Goal: Task Accomplishment & Management: Manage account settings

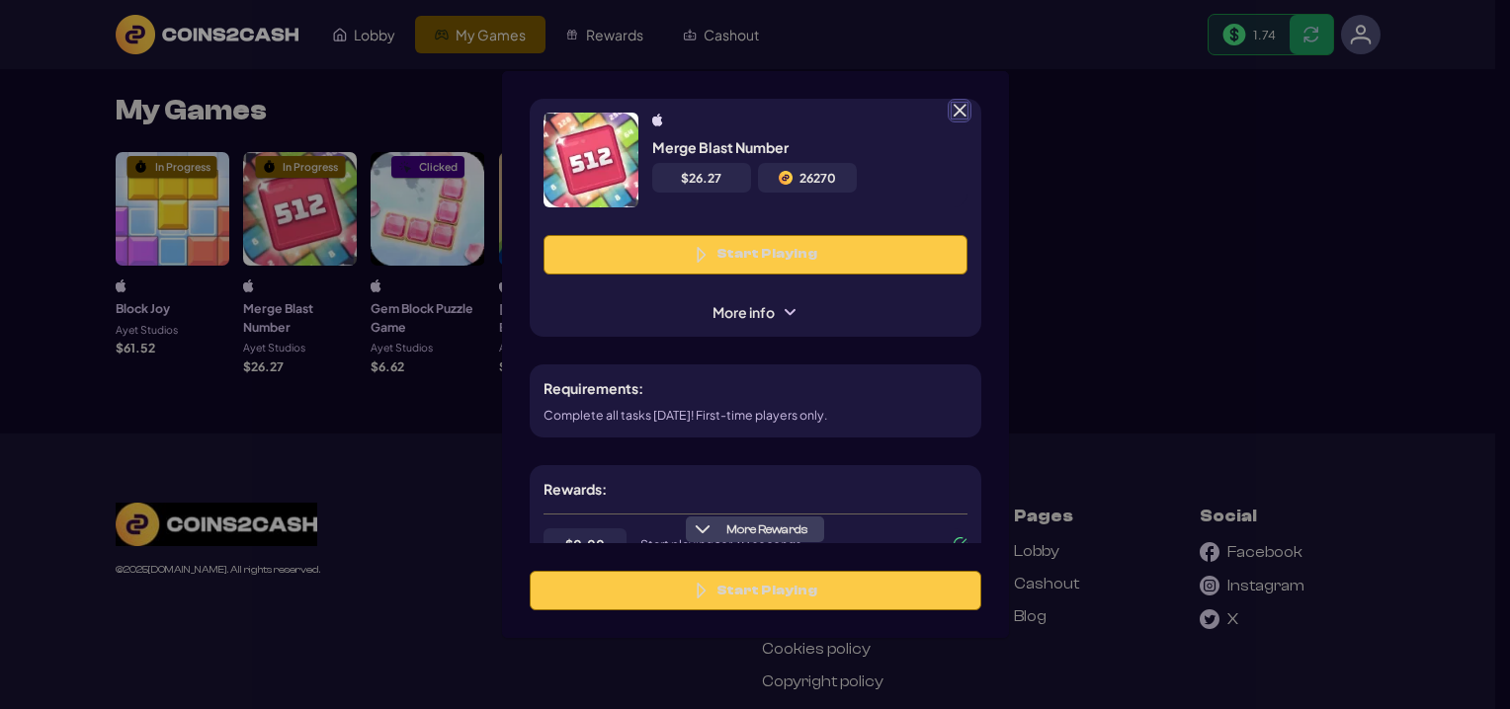
scroll to position [198, 0]
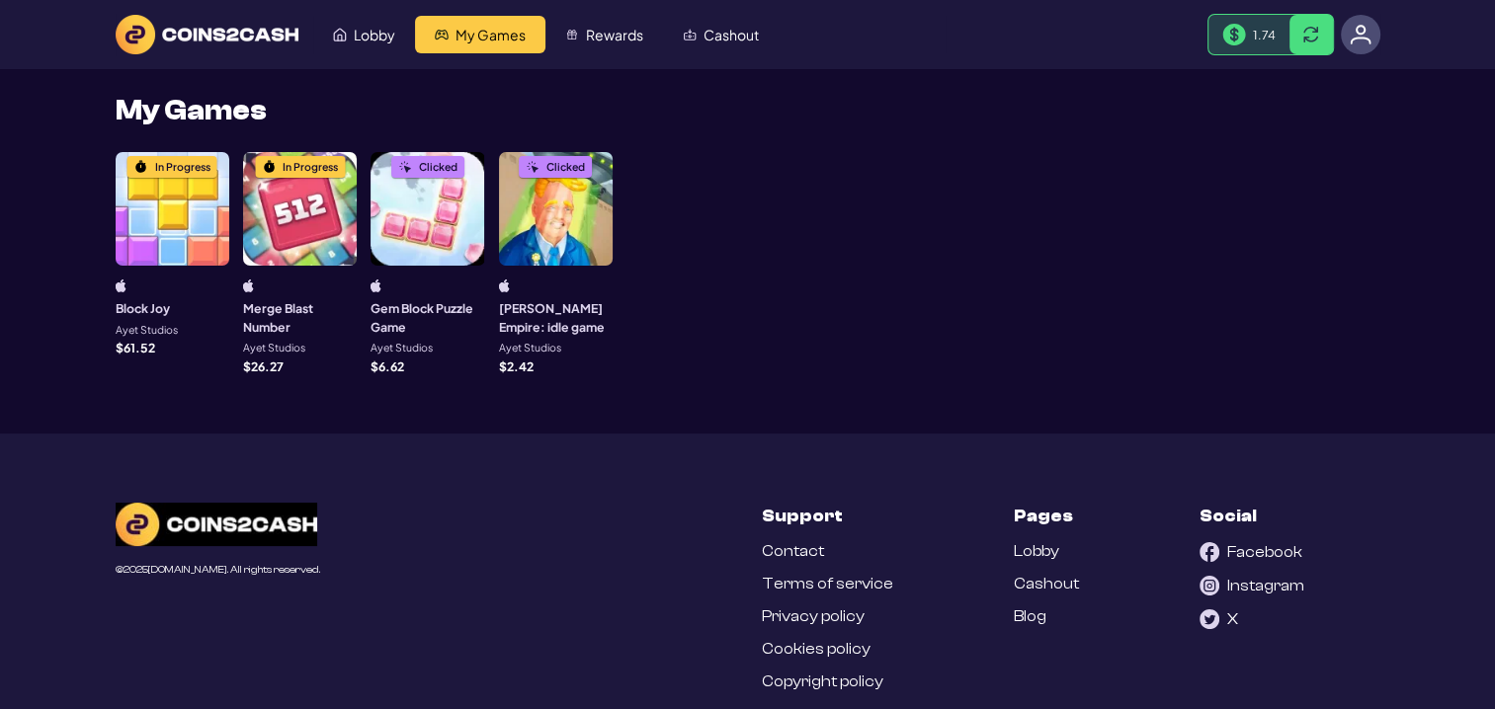
click at [1248, 37] on div "1.74" at bounding box center [1248, 35] width 81 height 40
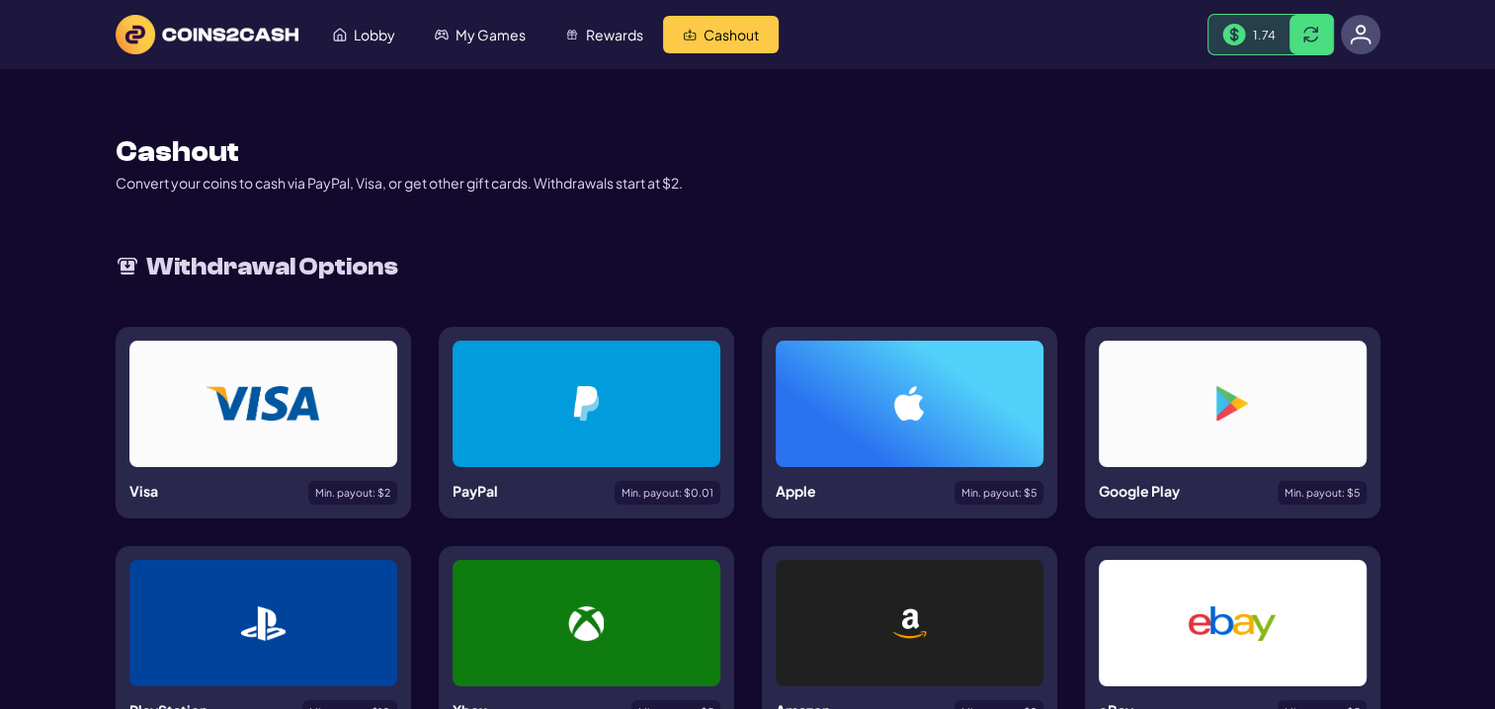
click at [1350, 35] on img at bounding box center [1361, 35] width 22 height 22
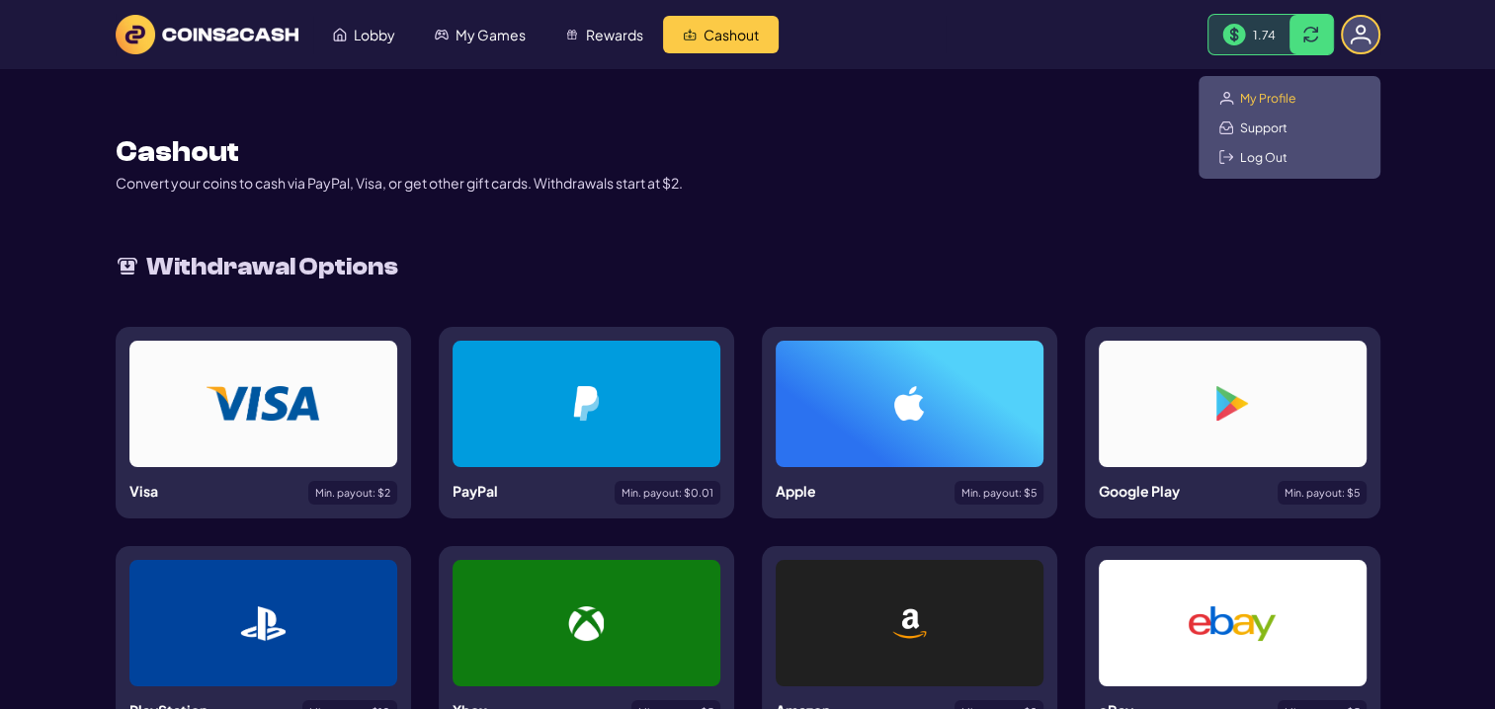
click at [1264, 103] on span "My Profile" at bounding box center [1268, 98] width 56 height 16
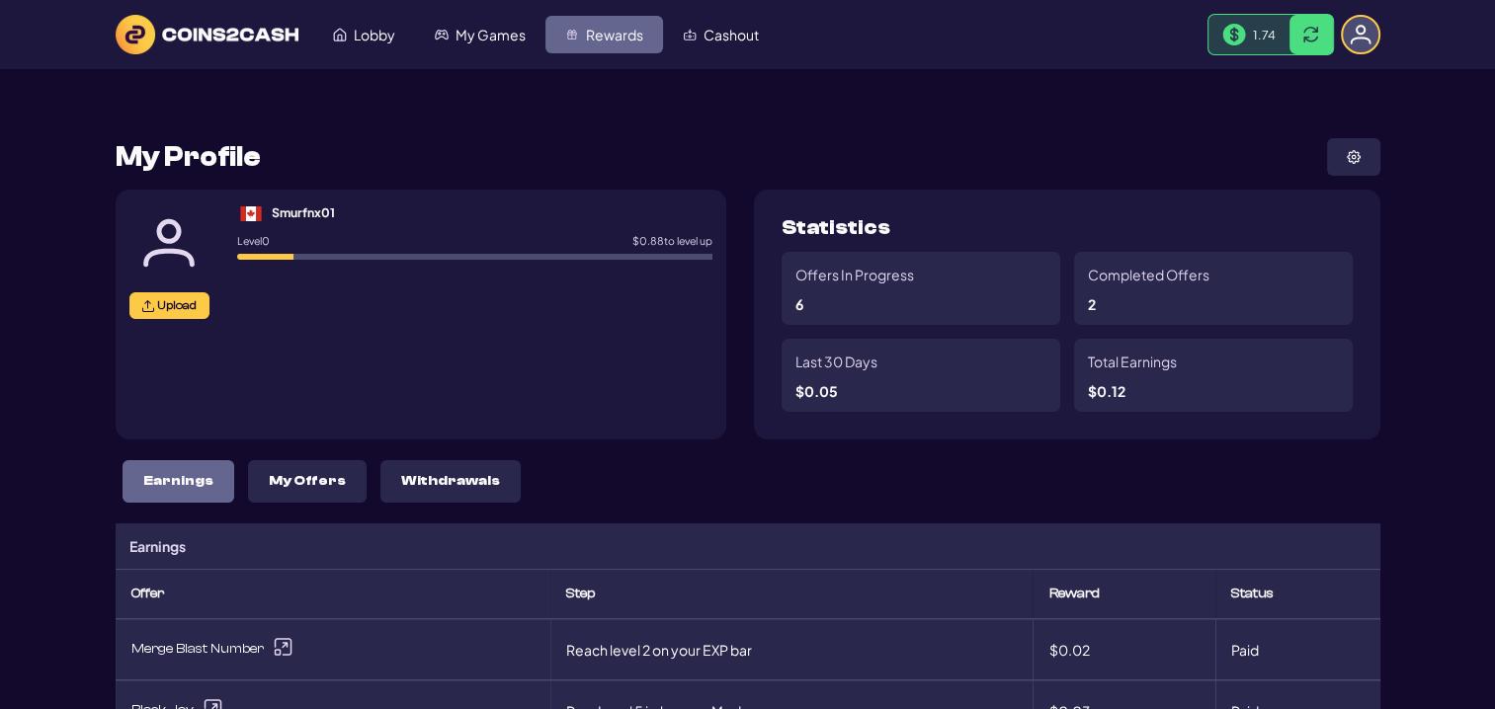
click at [613, 32] on span "Rewards" at bounding box center [614, 35] width 57 height 14
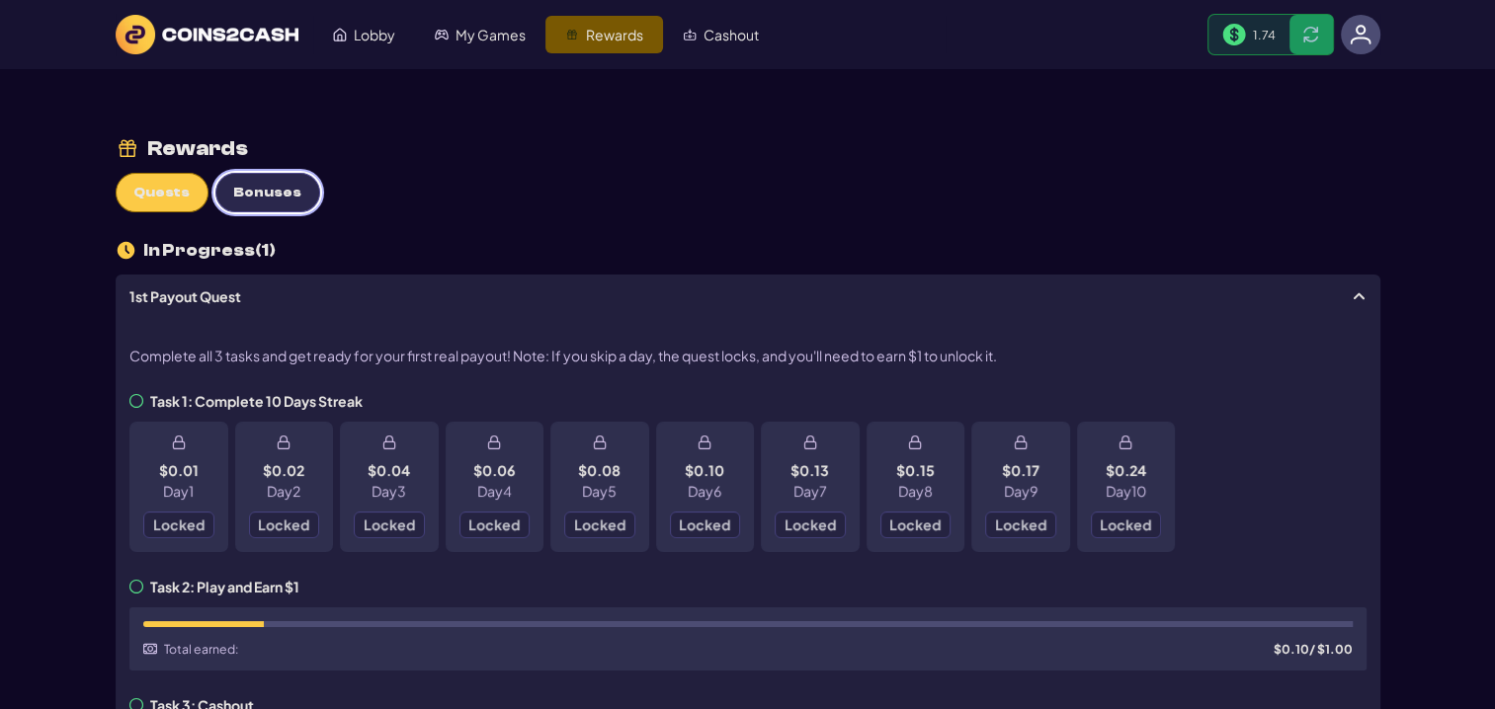
click at [253, 190] on span "Bonuses" at bounding box center [267, 193] width 68 height 17
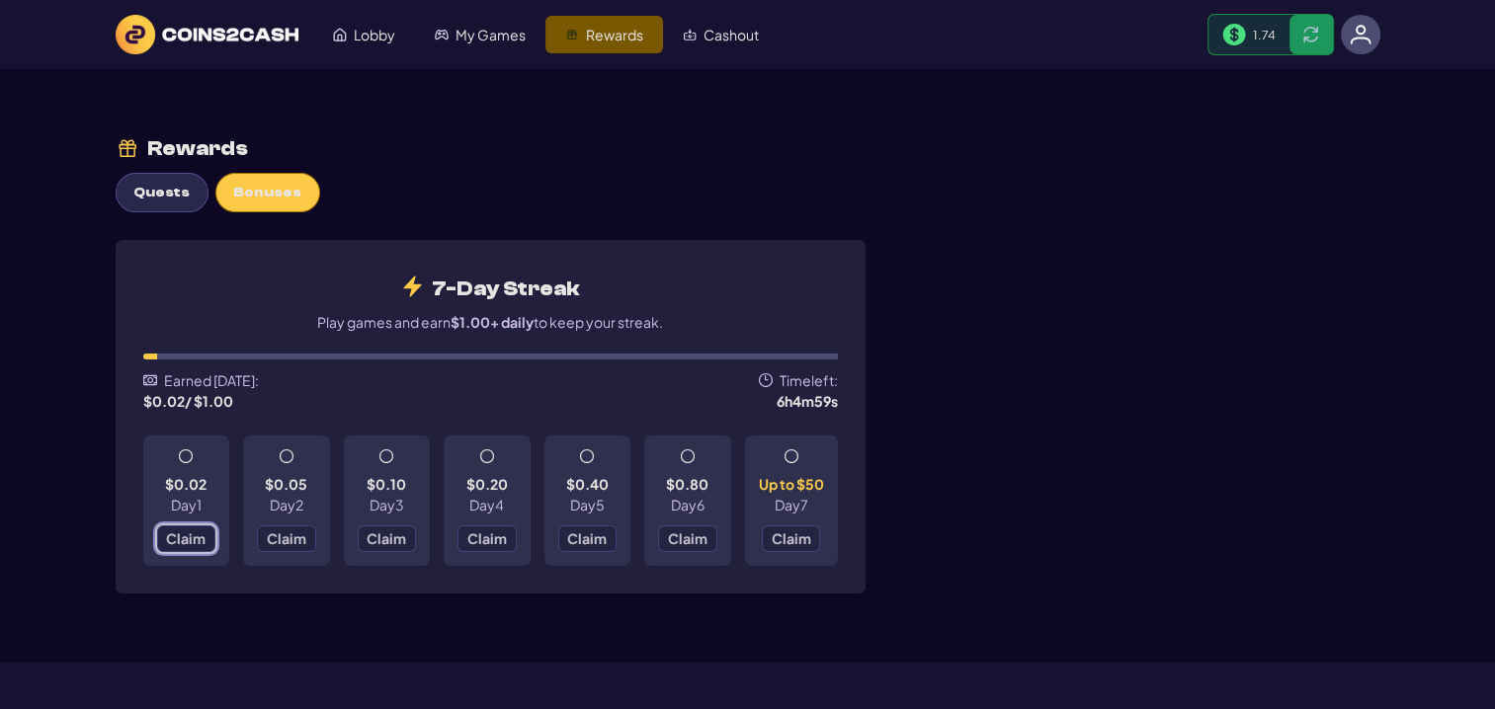
click at [182, 526] on button "Claim" at bounding box center [186, 539] width 59 height 27
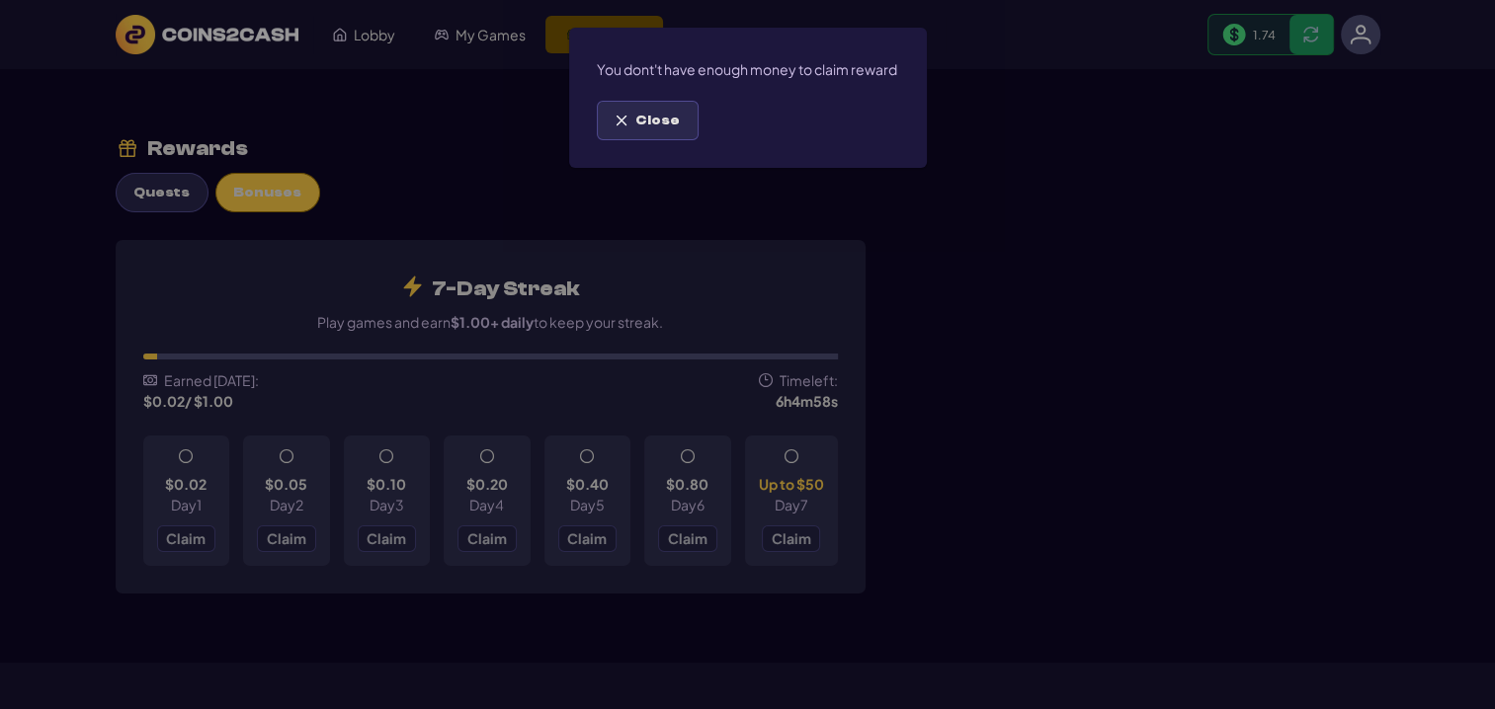
click at [626, 127] on img at bounding box center [622, 121] width 14 height 14
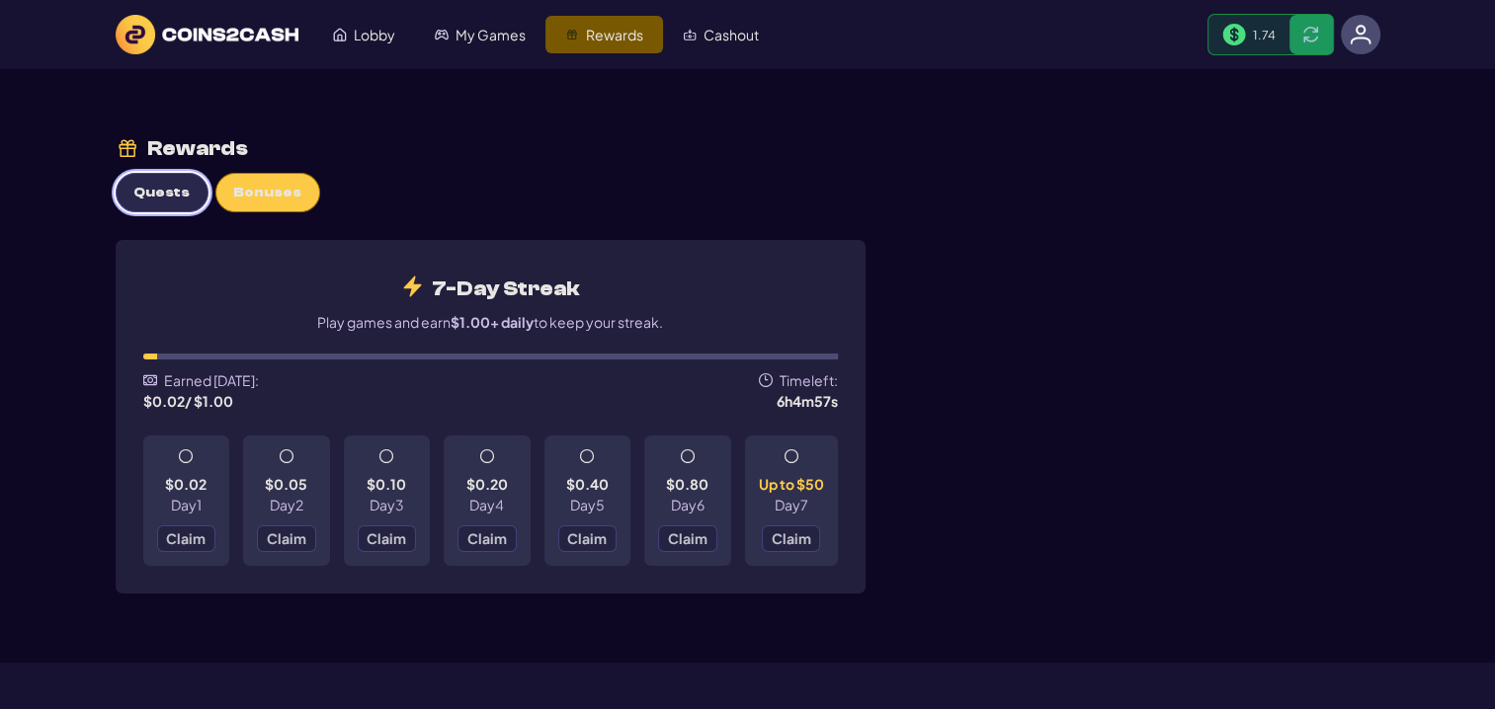
click at [153, 185] on span "Quests" at bounding box center [161, 193] width 56 height 17
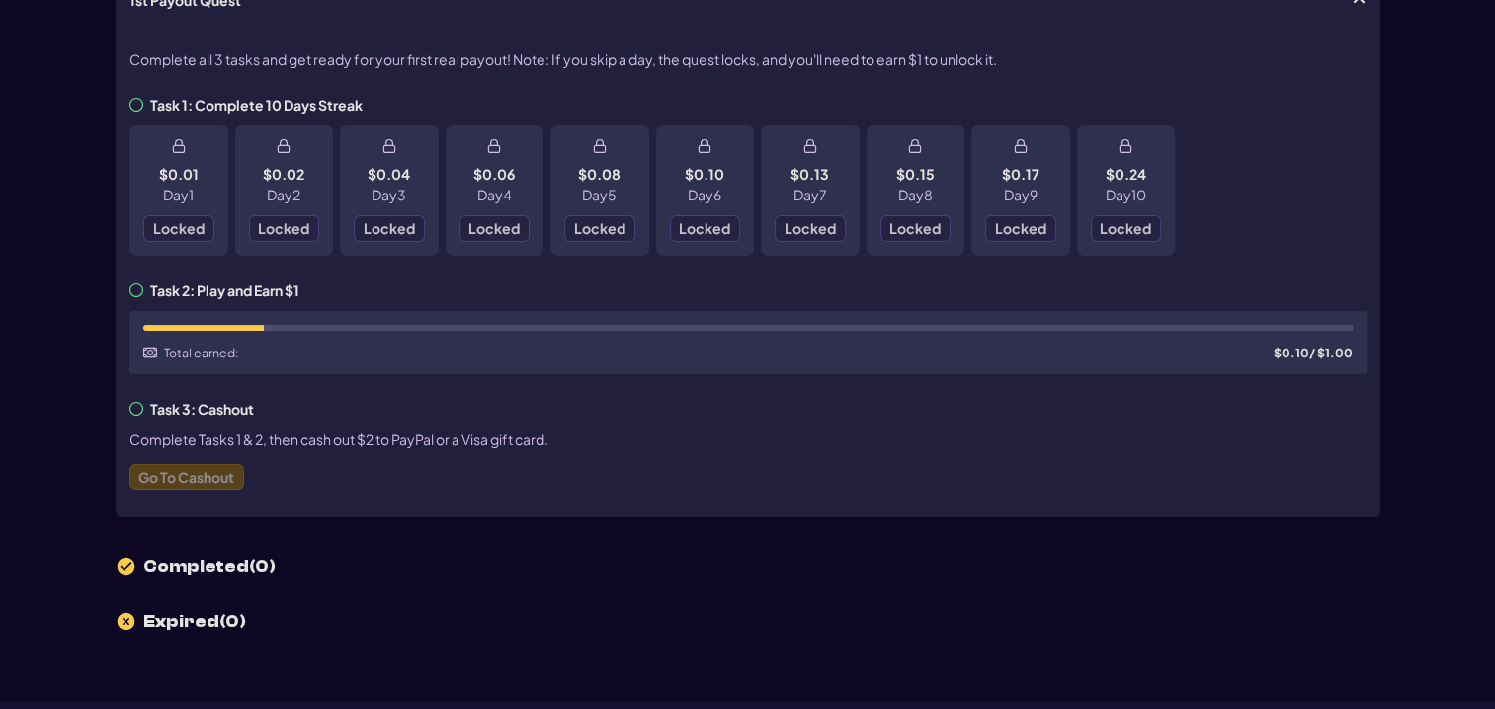
scroll to position [198, 0]
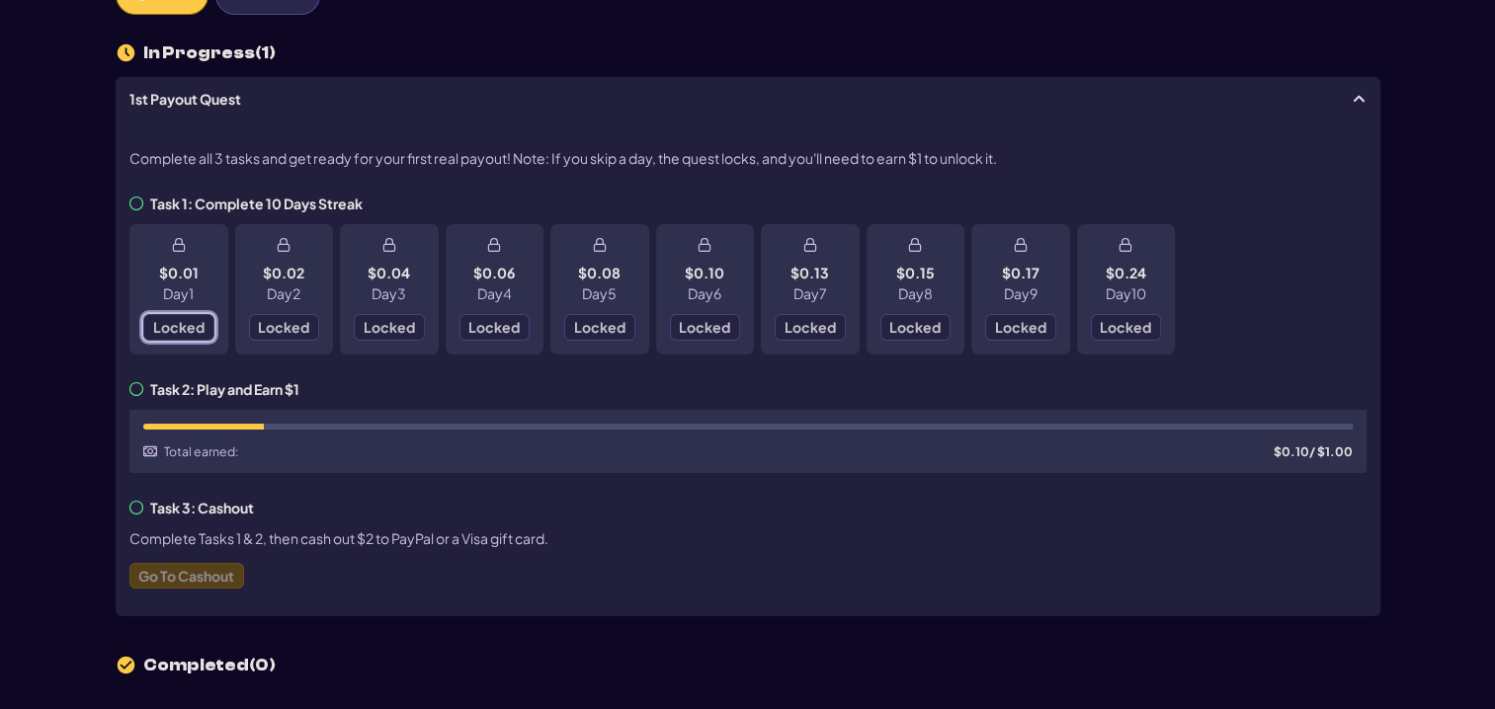
click at [171, 320] on span "Locked" at bounding box center [177, 327] width 51 height 14
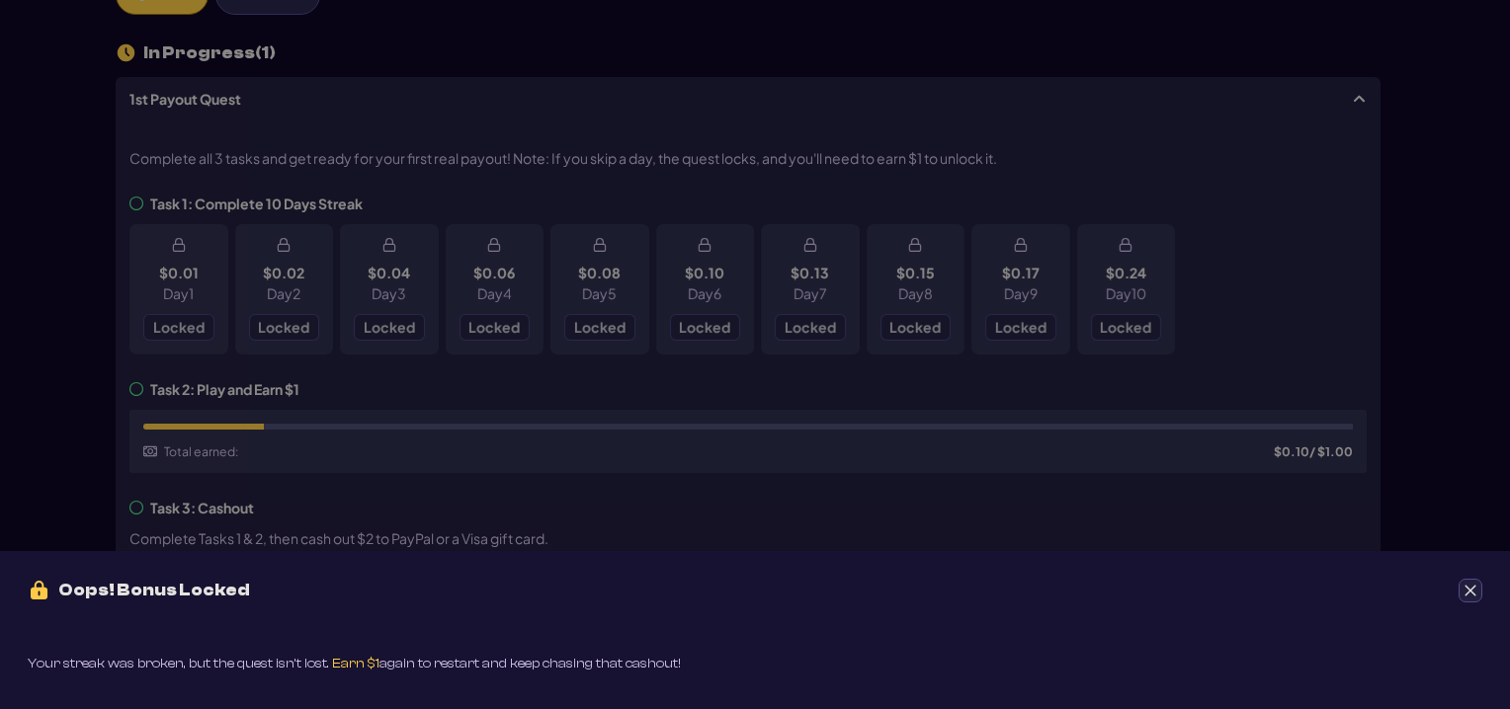
click at [1475, 603] on div "Oops! Bonus Locked" at bounding box center [755, 590] width 1510 height 79
click at [1475, 589] on icon "Close" at bounding box center [1470, 591] width 14 height 14
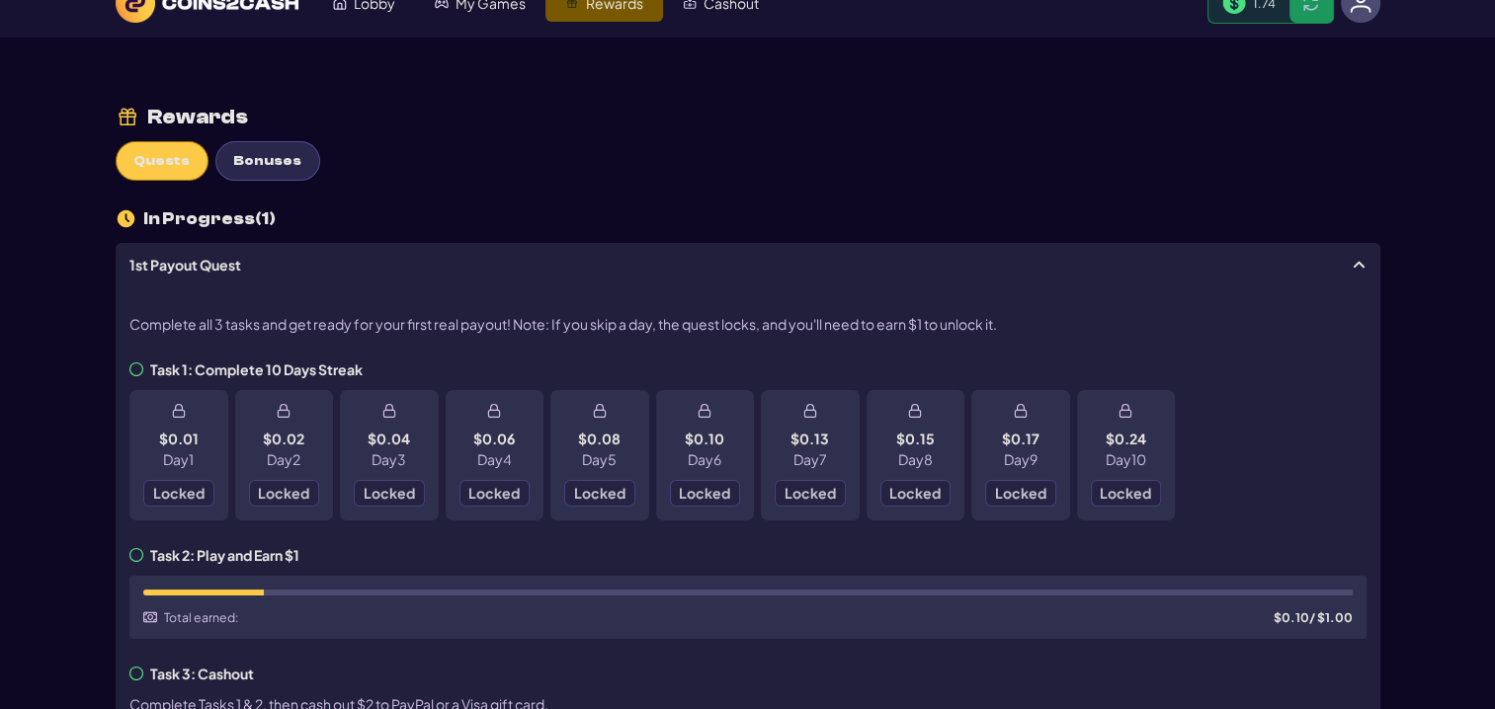
scroll to position [0, 0]
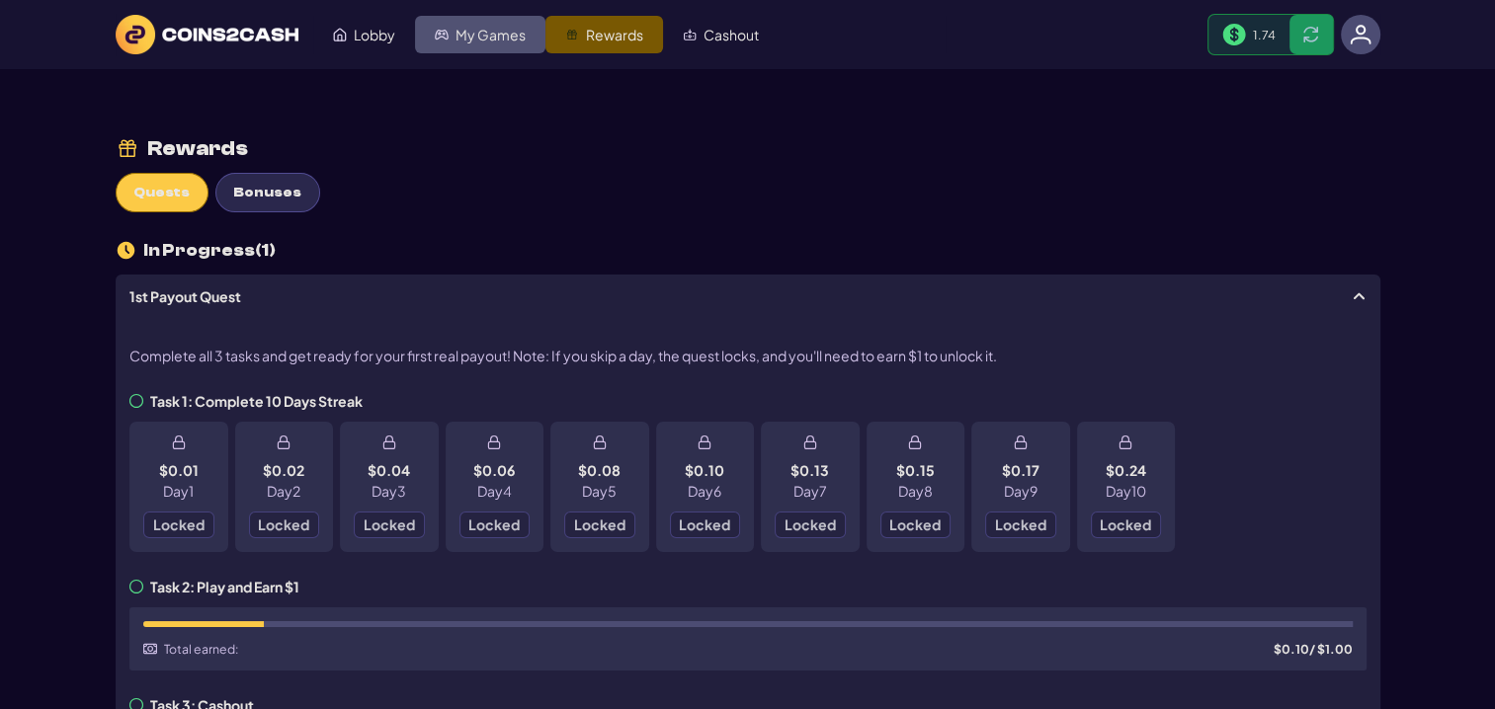
click at [503, 37] on span "My Games" at bounding box center [491, 35] width 70 height 14
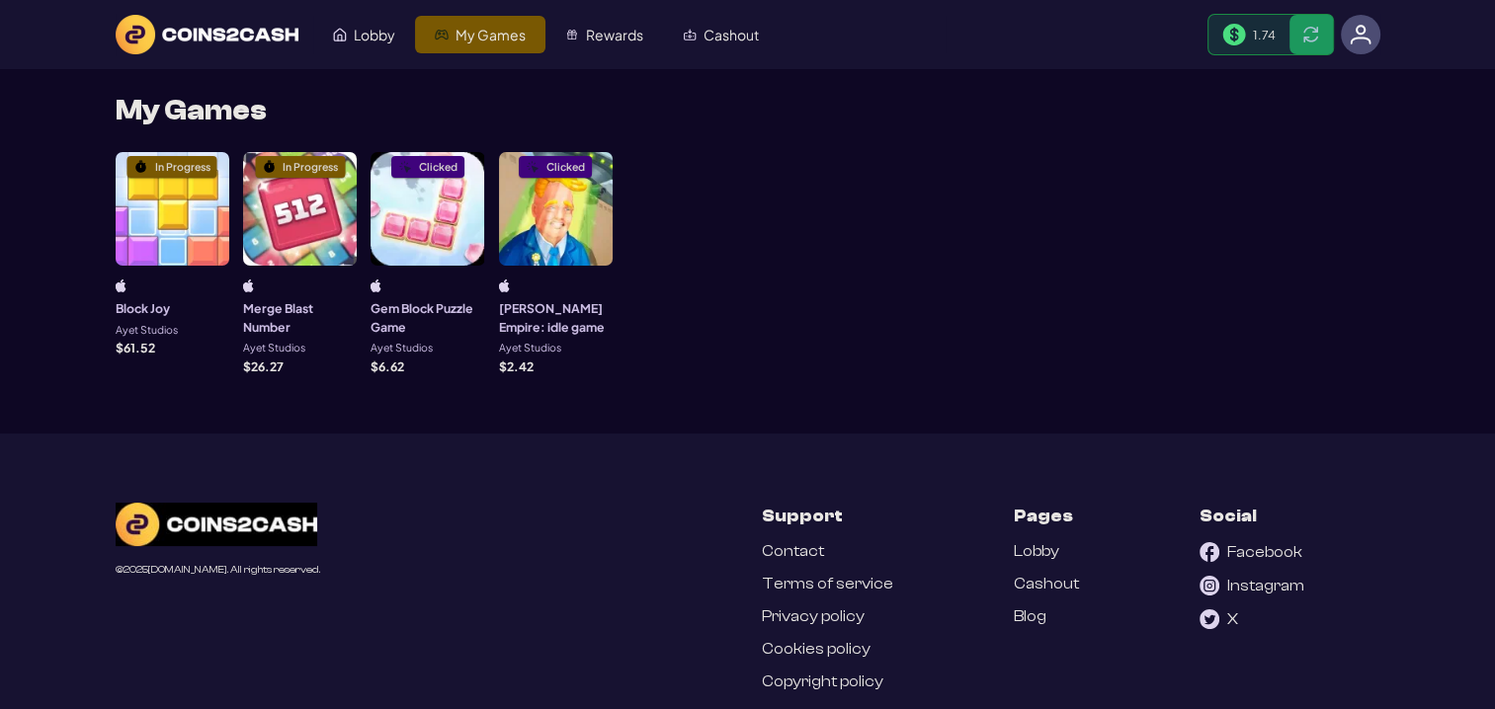
click at [195, 191] on div "In Progress" at bounding box center [173, 209] width 114 height 114
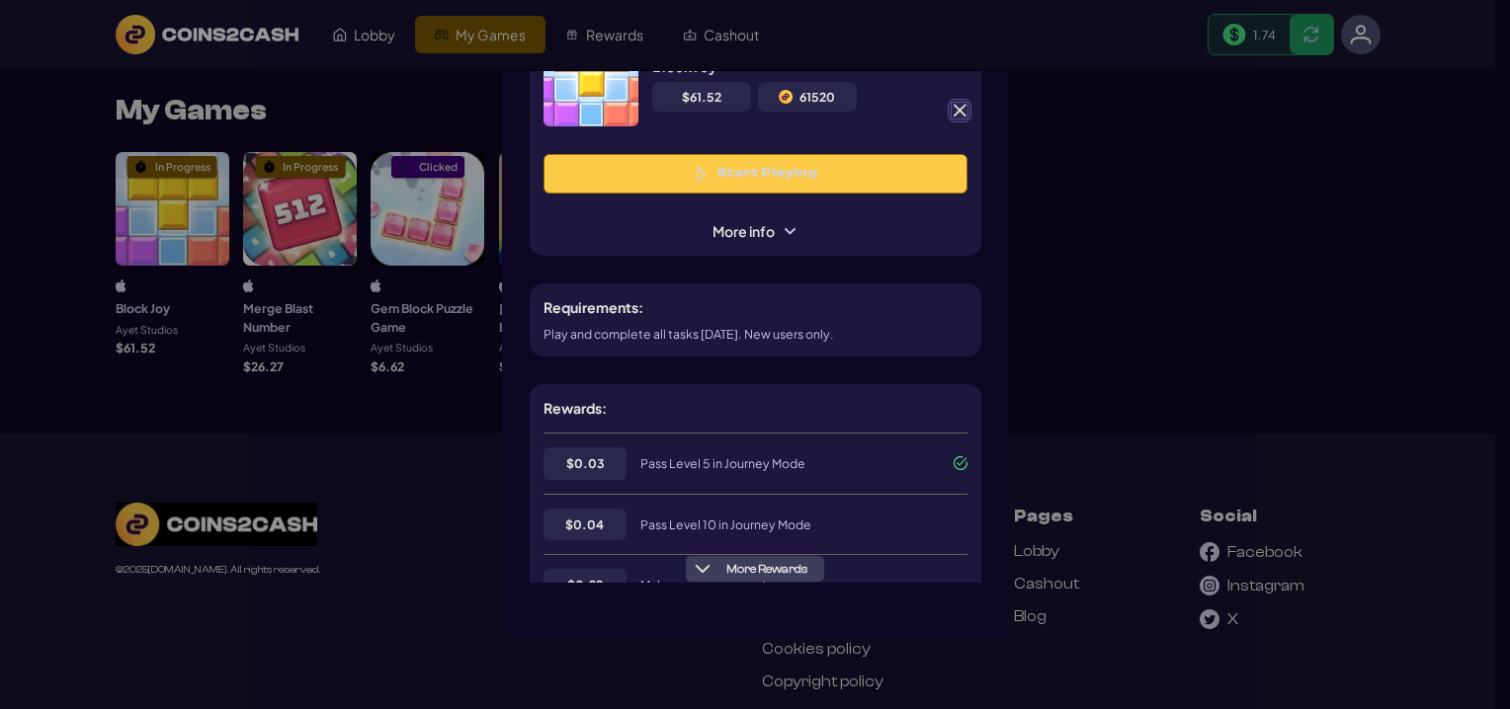
scroll to position [198, 0]
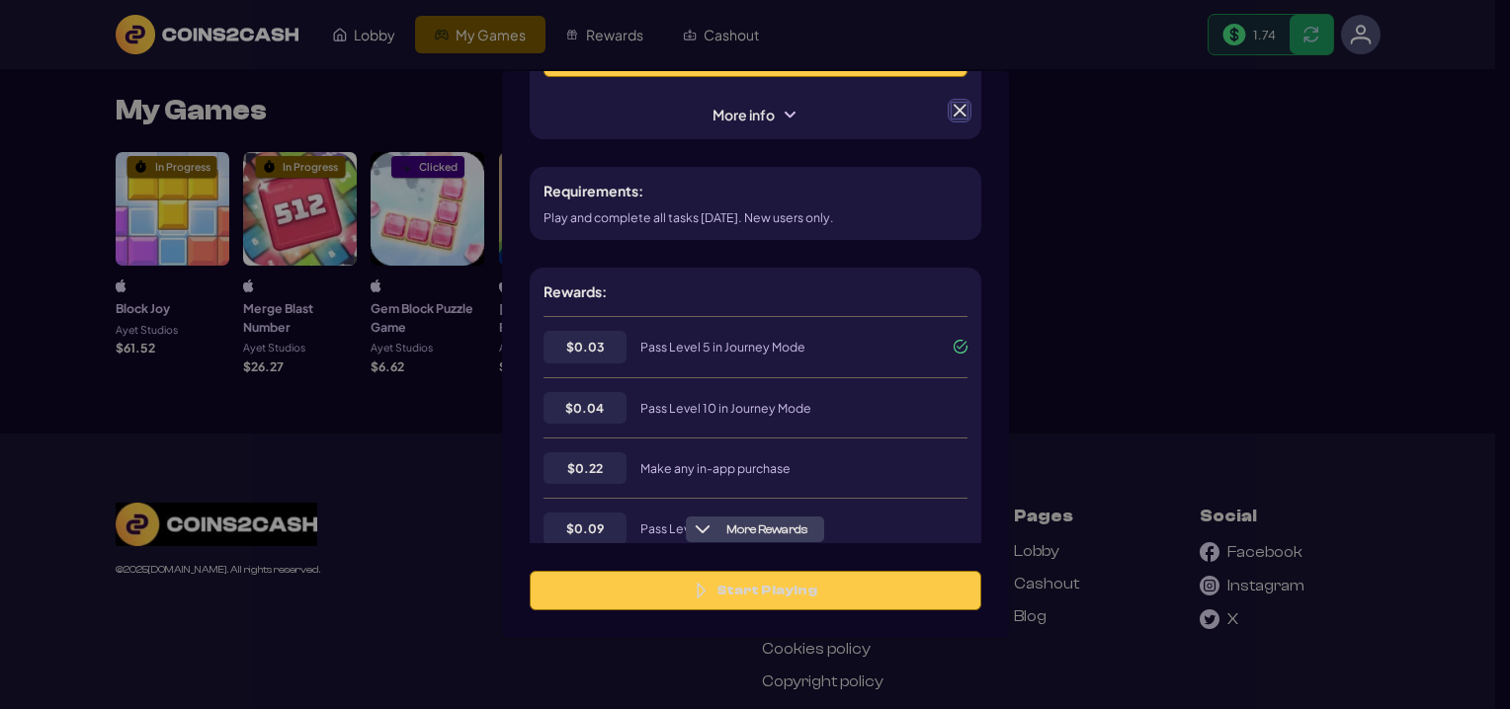
click at [960, 106] on span at bounding box center [960, 111] width 18 height 18
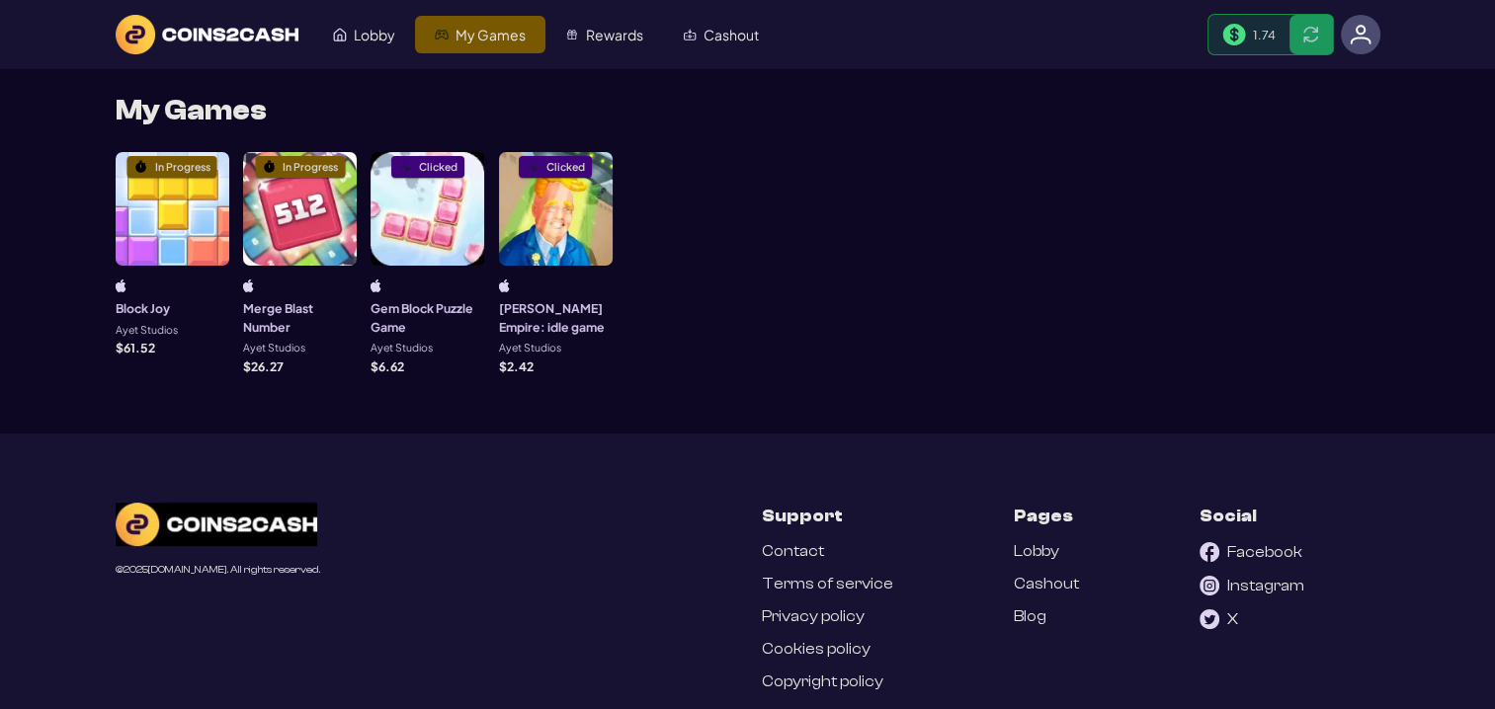
click at [283, 238] on div "In Progress" at bounding box center [300, 209] width 114 height 114
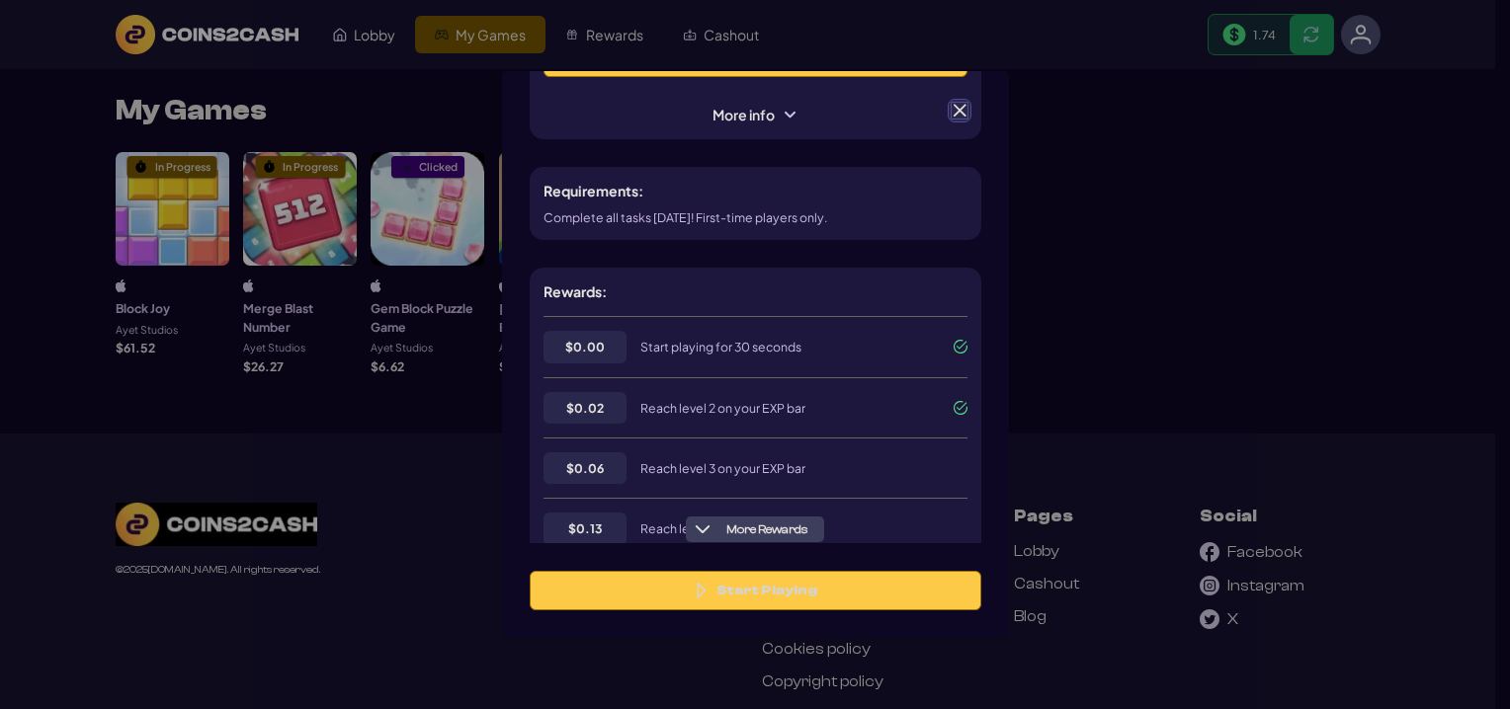
scroll to position [296, 0]
